Goal: Transaction & Acquisition: Purchase product/service

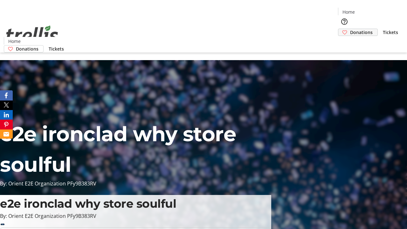
click at [350, 29] on span "Donations" at bounding box center [361, 32] width 23 height 7
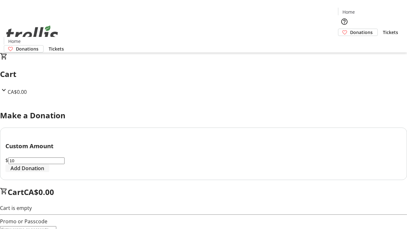
click at [44, 172] on span "Add Donation" at bounding box center [28, 169] width 34 height 8
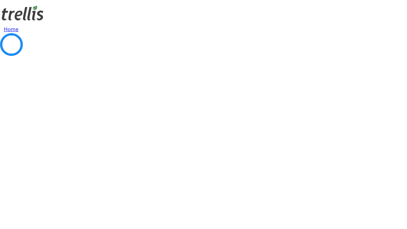
select select "CA"
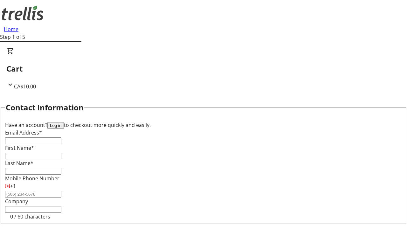
click at [64, 122] on button "Log in" at bounding box center [55, 125] width 17 height 7
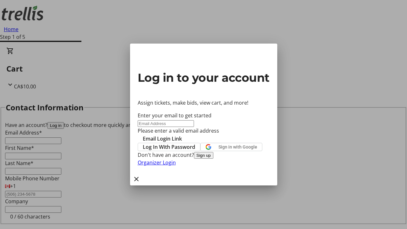
click at [214, 159] on button "Sign up" at bounding box center [203, 155] width 19 height 7
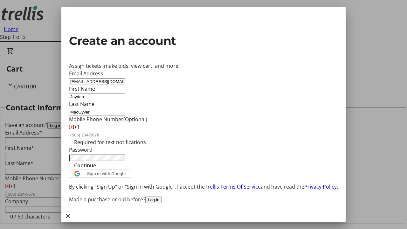
type input "MacGyver"
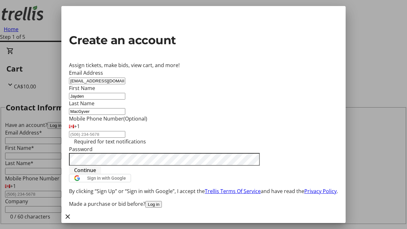
click at [96, 174] on span "Continue" at bounding box center [85, 170] width 22 height 8
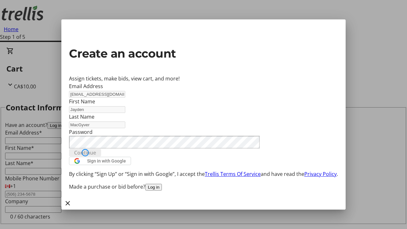
type input "[EMAIL_ADDRESS][DOMAIN_NAME]"
type input "Jayden"
type input "MacGyver"
select select "CA"
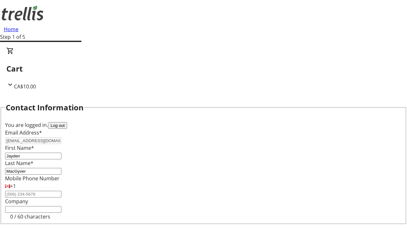
select select "BC"
select select "CA"
type input "V1Y 0C2"
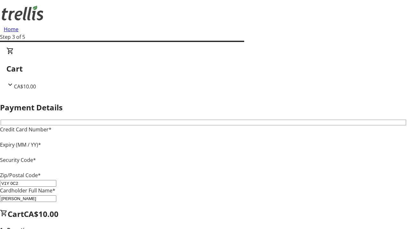
type input "V1Y 0C2"
